Goal: Task Accomplishment & Management: Manage account settings

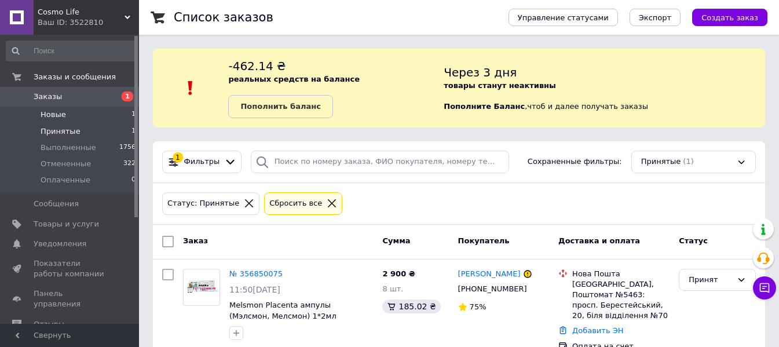
click at [81, 110] on li "Новые 1" at bounding box center [71, 115] width 142 height 16
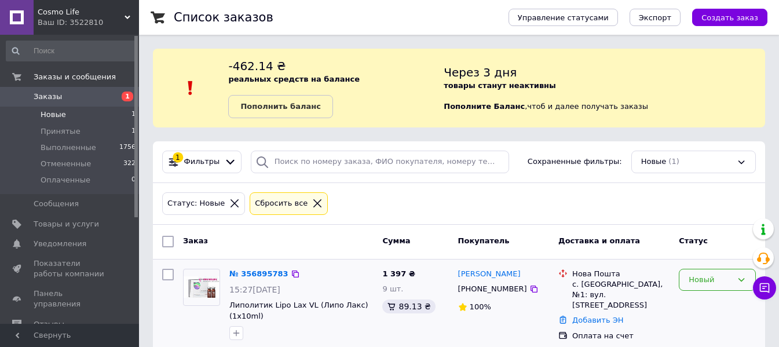
click at [704, 278] on div "Новый" at bounding box center [709, 280] width 43 height 12
click at [702, 302] on li "Принят" at bounding box center [717, 303] width 76 height 21
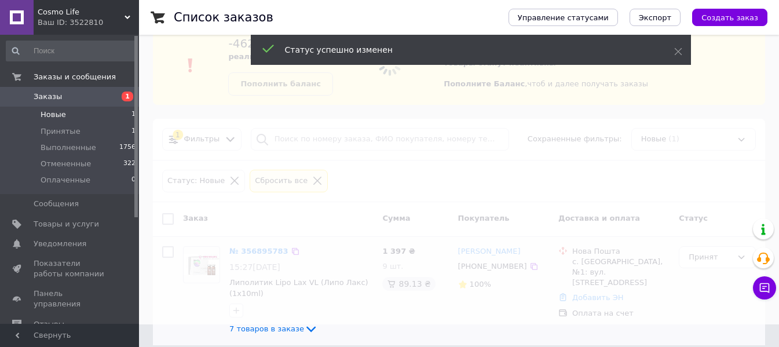
scroll to position [35, 0]
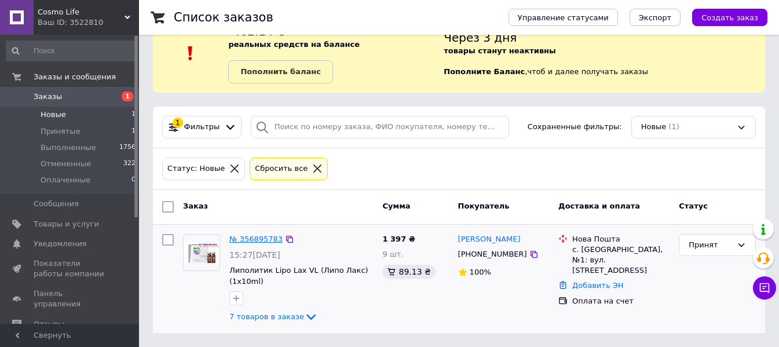
click at [256, 236] on link "№ 356895783" at bounding box center [255, 238] width 53 height 9
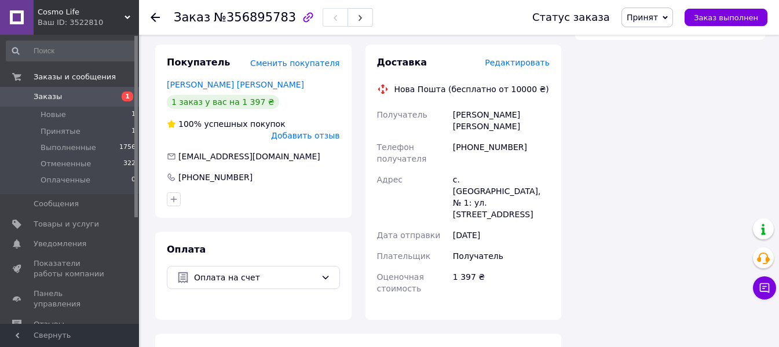
scroll to position [805, 0]
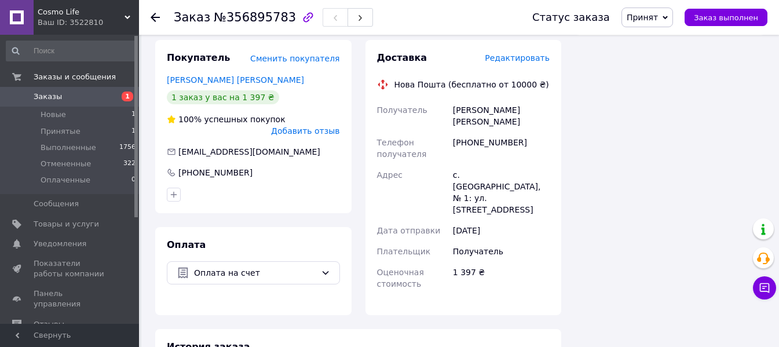
click at [79, 107] on link "Заказы 1" at bounding box center [71, 97] width 142 height 20
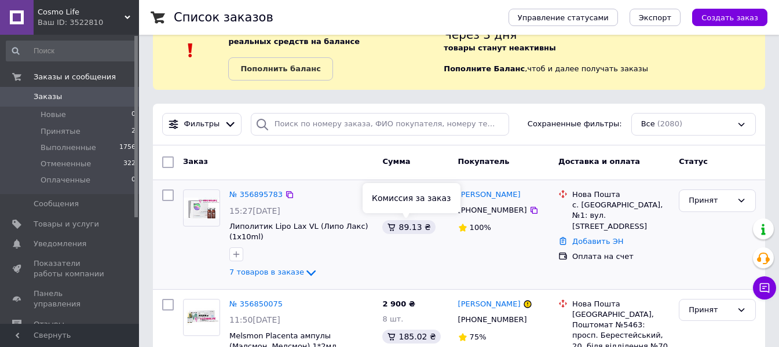
scroll to position [58, 0]
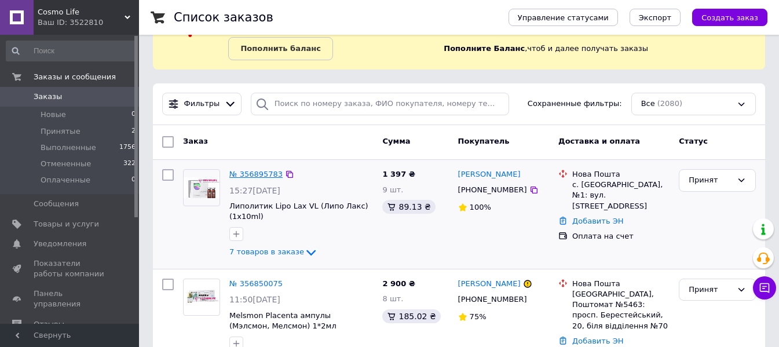
click at [251, 176] on link "№ 356895783" at bounding box center [255, 174] width 53 height 9
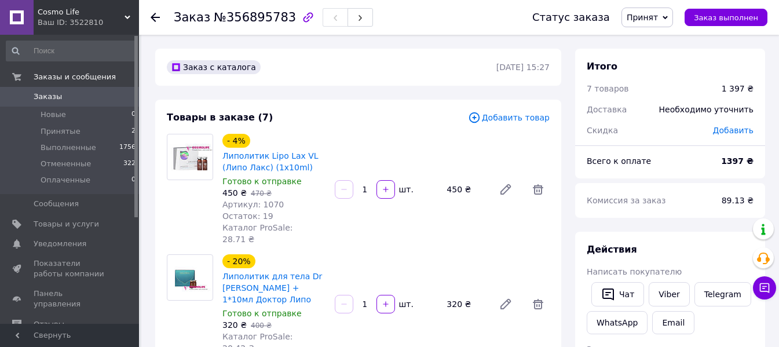
click at [157, 14] on icon at bounding box center [155, 17] width 9 height 9
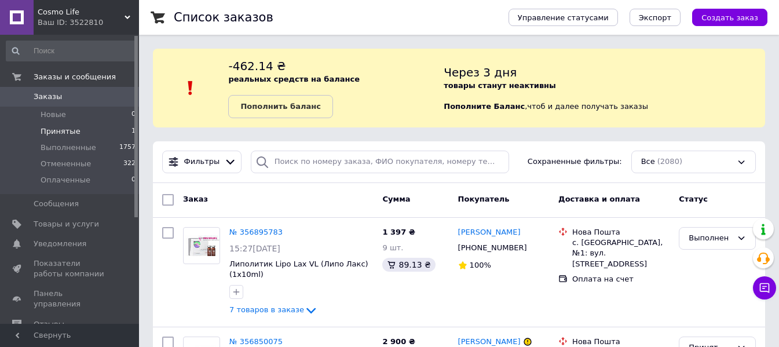
click at [78, 130] on li "Принятые 1" at bounding box center [71, 131] width 142 height 16
